Goal: Task Accomplishment & Management: Complete application form

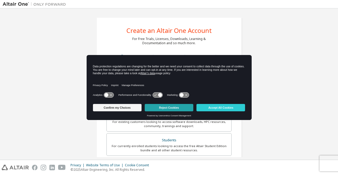
click at [156, 108] on button "Reject Cookies" at bounding box center [169, 107] width 49 height 7
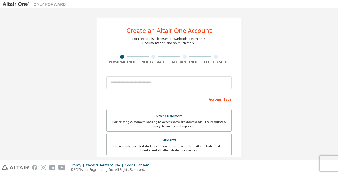
click at [158, 47] on div "Create an Altair One Account For Free Trials, Licenses, Downloads, Learning & D…" at bounding box center [168, 150] width 145 height 267
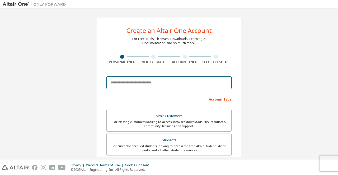
click at [135, 86] on input "email" at bounding box center [168, 82] width 125 height 13
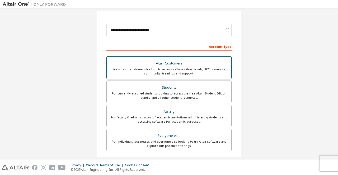
click at [172, 71] on div "For existing customers looking to access software downloads, HPC resources, com…" at bounding box center [169, 71] width 118 height 8
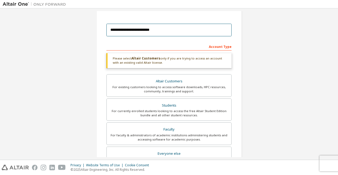
click at [160, 33] on input "**********" at bounding box center [168, 30] width 125 height 13
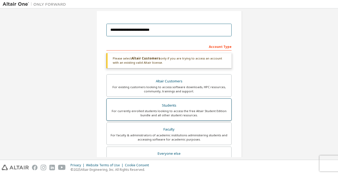
scroll to position [150, 0]
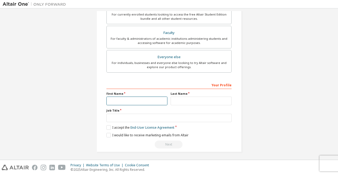
click at [142, 97] on input "text" at bounding box center [136, 101] width 61 height 9
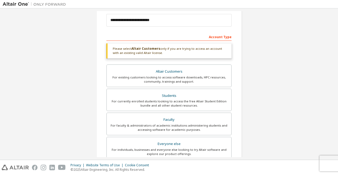
scroll to position [18, 0]
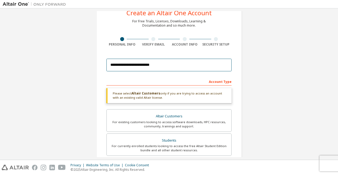
click at [158, 64] on input "**********" at bounding box center [168, 65] width 125 height 13
click at [146, 68] on input "**********" at bounding box center [168, 65] width 125 height 13
type input "**********"
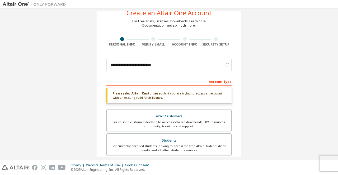
click at [239, 73] on div "**********" at bounding box center [168, 142] width 145 height 285
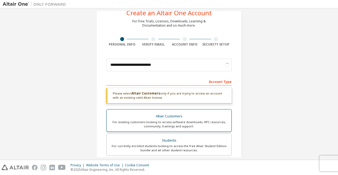
click at [177, 121] on div "For existing customers looking to access software downloads, HPC resources, com…" at bounding box center [169, 124] width 118 height 8
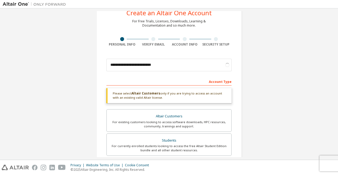
click at [216, 98] on div "Please select Altair Customers only if you are trying to access an account with…" at bounding box center [168, 95] width 125 height 15
click at [218, 84] on div "Account Type" at bounding box center [168, 81] width 125 height 8
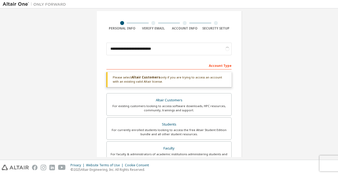
scroll to position [0, 0]
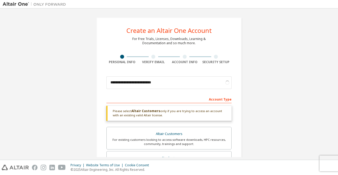
click at [148, 57] on div at bounding box center [153, 57] width 31 height 4
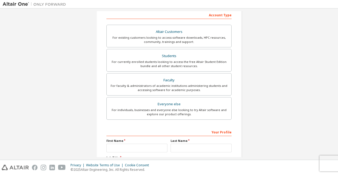
scroll to position [148, 0]
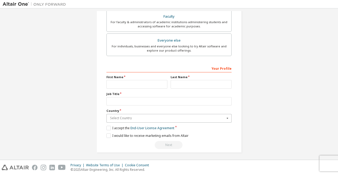
drag, startPoint x: 140, startPoint y: 114, endPoint x: 141, endPoint y: 116, distance: 2.7
click at [140, 114] on input "text" at bounding box center [169, 118] width 124 height 8
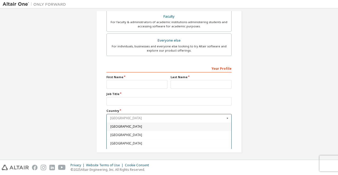
click at [142, 117] on input "text" at bounding box center [169, 118] width 124 height 8
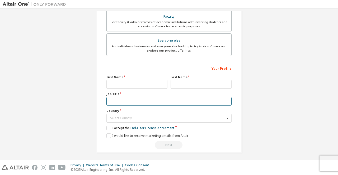
click at [134, 99] on input "text" at bounding box center [168, 101] width 125 height 9
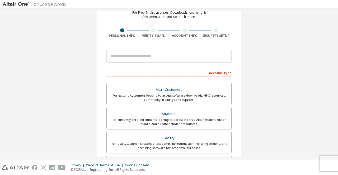
scroll to position [26, 0]
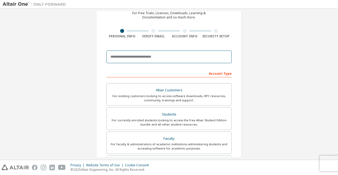
click at [152, 56] on input "email" at bounding box center [168, 57] width 125 height 13
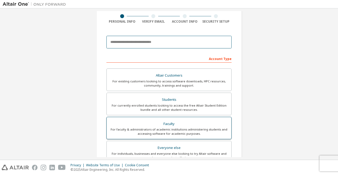
scroll to position [79, 0]
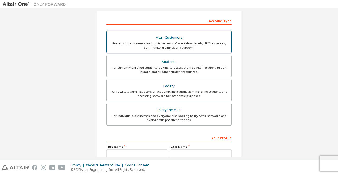
click at [181, 45] on div "For existing customers looking to access software downloads, HPC resources, com…" at bounding box center [169, 45] width 118 height 8
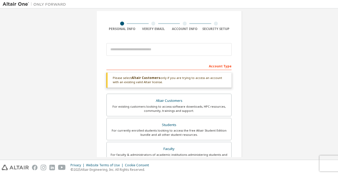
scroll to position [26, 0]
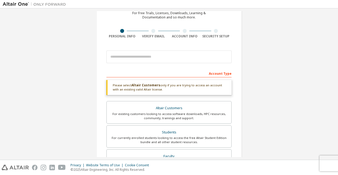
drag, startPoint x: 159, startPoint y: 90, endPoint x: 112, endPoint y: 86, distance: 47.1
click at [112, 86] on div "Please select Altair Customers only if you are trying to access an account with…" at bounding box center [168, 87] width 125 height 15
click at [131, 87] on b "Altair Customers" at bounding box center [145, 85] width 29 height 4
click at [130, 65] on div at bounding box center [168, 57] width 125 height 18
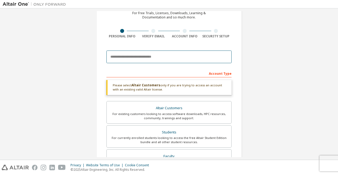
click at [131, 60] on input "email" at bounding box center [168, 57] width 125 height 13
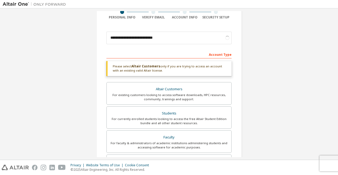
scroll to position [44, 0]
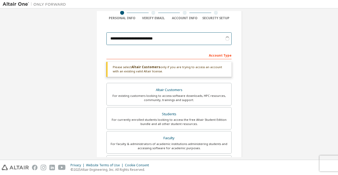
click at [173, 37] on input "**********" at bounding box center [168, 38] width 125 height 13
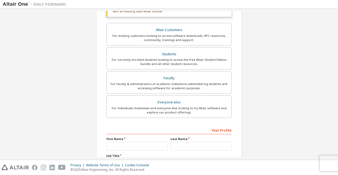
scroll to position [150, 0]
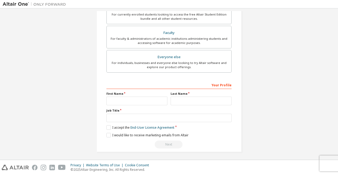
type input "**********"
click at [151, 94] on label "First Name" at bounding box center [136, 94] width 61 height 4
click at [150, 99] on input "text" at bounding box center [136, 101] width 61 height 9
type input "****"
type input "*******"
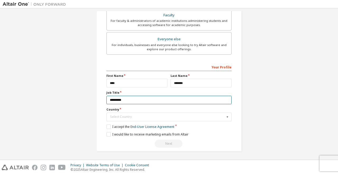
scroll to position [131, 0]
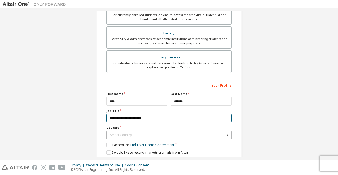
type input "**********"
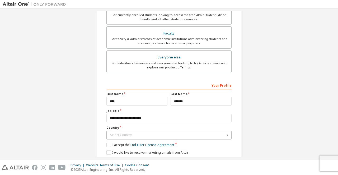
click at [169, 135] on div "Select Country" at bounding box center [167, 135] width 115 height 3
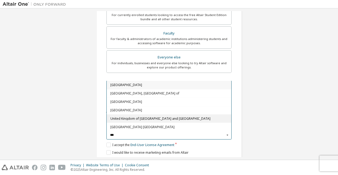
type input "***"
click at [142, 117] on span "United Kingdom of [GEOGRAPHIC_DATA] and [GEOGRAPHIC_DATA]" at bounding box center [168, 118] width 117 height 3
type input "***"
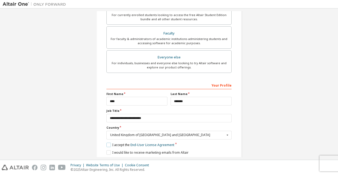
click at [108, 144] on label "I accept the End-User License Agreement" at bounding box center [140, 145] width 68 height 4
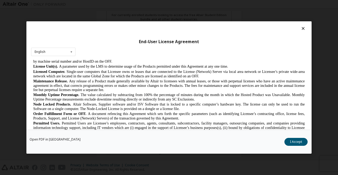
scroll to position [237, 0]
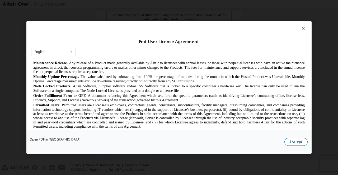
click at [291, 142] on button "I Accept" at bounding box center [295, 142] width 23 height 8
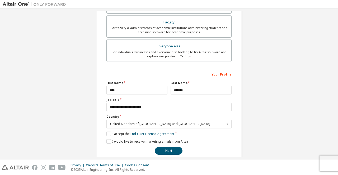
scroll to position [148, 0]
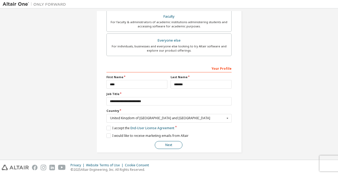
click at [171, 145] on button "Next" at bounding box center [169, 145] width 28 height 8
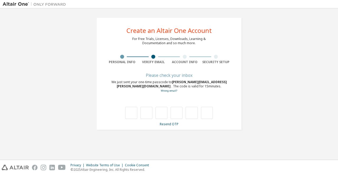
scroll to position [0, 0]
type input "*"
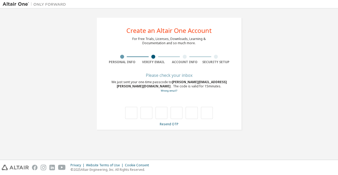
type input "*"
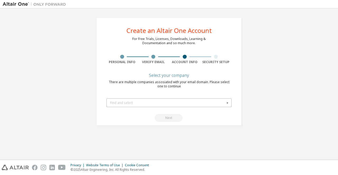
click at [167, 107] on div "Find and select Airbus Operations Ltd (UK) (United Kingdom of Great Britain and…" at bounding box center [168, 103] width 125 height 9
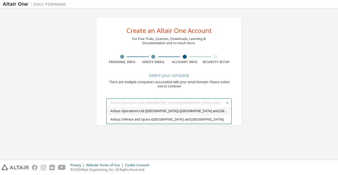
click at [160, 110] on span "Airbus Operations Ltd (UK) (United Kingdom of Great Britain and Northern Irelan…" at bounding box center [168, 111] width 117 height 3
type input "*****"
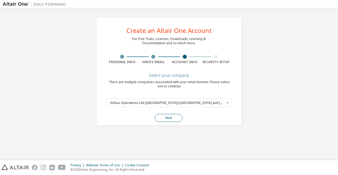
click at [165, 116] on button "Next" at bounding box center [169, 118] width 28 height 8
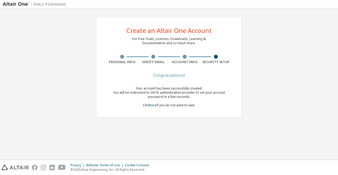
drag, startPoint x: 186, startPoint y: 107, endPoint x: 157, endPoint y: 88, distance: 34.2
click at [116, 83] on div "Congratulations! Your account has been successfully created. You will be redire…" at bounding box center [168, 94] width 125 height 40
click at [213, 104] on div "Your account has been successfully created. You will be redirected to OKTA auth…" at bounding box center [168, 96] width 125 height 21
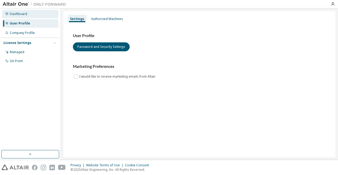
click at [32, 16] on div "Dashboard" at bounding box center [30, 14] width 56 height 8
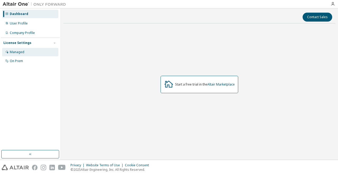
click at [39, 55] on div "Managed" at bounding box center [30, 52] width 56 height 8
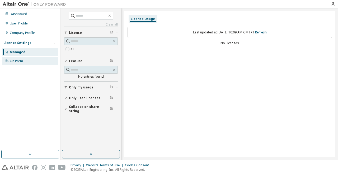
click at [36, 64] on div "On Prem" at bounding box center [30, 61] width 56 height 8
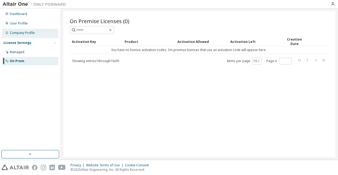
click at [28, 32] on div "Company Profile" at bounding box center [22, 33] width 25 height 4
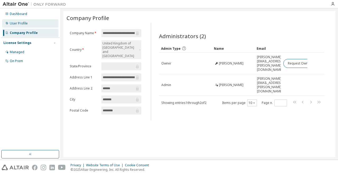
click at [32, 21] on div "User Profile" at bounding box center [30, 23] width 56 height 8
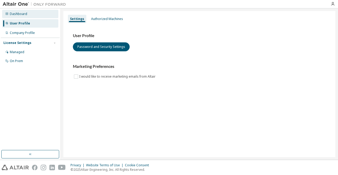
click at [31, 17] on div "Dashboard" at bounding box center [30, 14] width 56 height 8
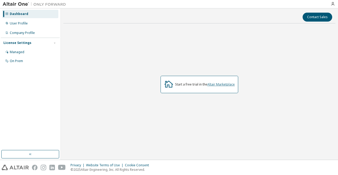
click at [214, 85] on link "Altair Marketplace" at bounding box center [220, 84] width 27 height 4
